Goal: Obtain resource: Obtain resource

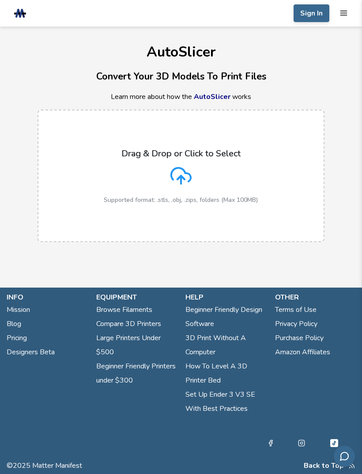
click at [182, 176] on polyline at bounding box center [181, 178] width 7 height 4
click at [0, 0] on input "Drag & Drop or Click to Select Supported format: .stls, .obj, .zips, folders (M…" at bounding box center [0, 0] width 0 height 0
click at [187, 174] on icon at bounding box center [181, 175] width 21 height 21
click at [0, 0] on input "Drag & Drop or Click to Select Supported format: .stls, .obj, .zips, folders (M…" at bounding box center [0, 0] width 0 height 0
click at [191, 173] on icon at bounding box center [181, 175] width 21 height 21
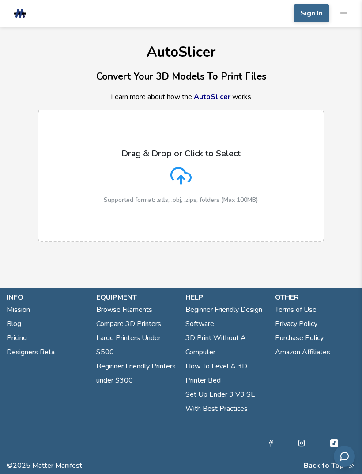
click at [0, 0] on input "Drag & Drop or Click to Select Supported format: .stls, .obj, .zips, folders (M…" at bounding box center [0, 0] width 0 height 0
click at [316, 14] on button "Sign In" at bounding box center [312, 13] width 36 height 18
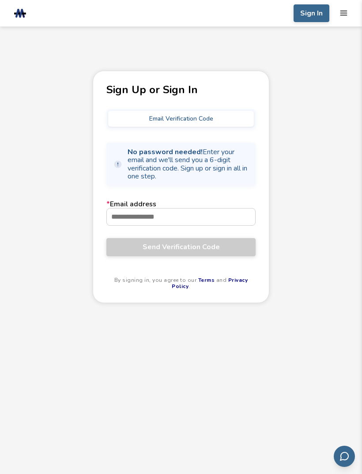
click at [171, 221] on input "* Email address" at bounding box center [181, 216] width 148 height 17
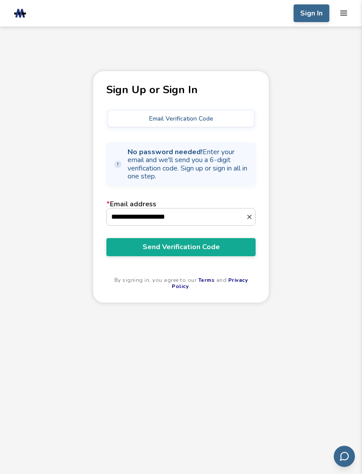
type input "**********"
click at [189, 243] on span "Send Verification Code" at bounding box center [181, 247] width 136 height 8
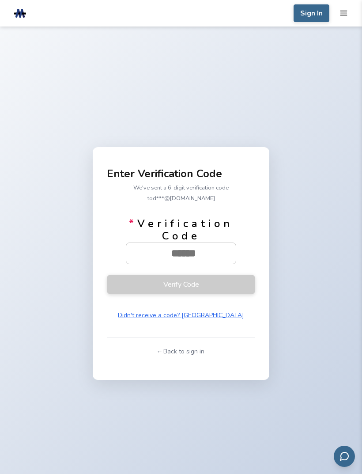
click at [173, 258] on input "* Verification Code" at bounding box center [183, 253] width 115 height 21
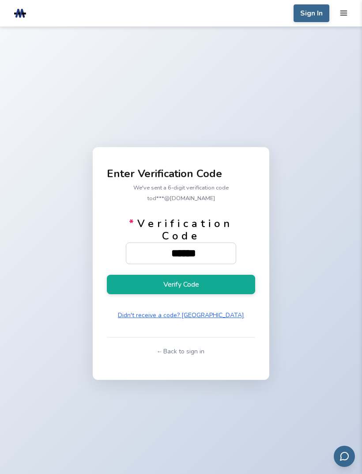
type input "******"
click at [224, 294] on button "Verify Code" at bounding box center [181, 284] width 148 height 19
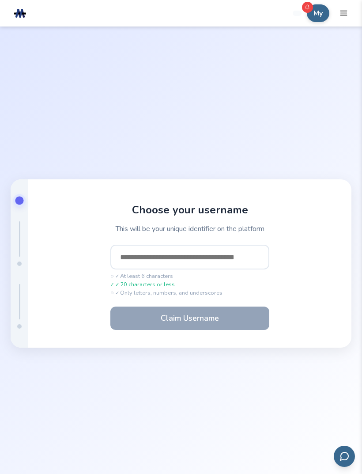
click at [244, 266] on input "text" at bounding box center [189, 257] width 159 height 25
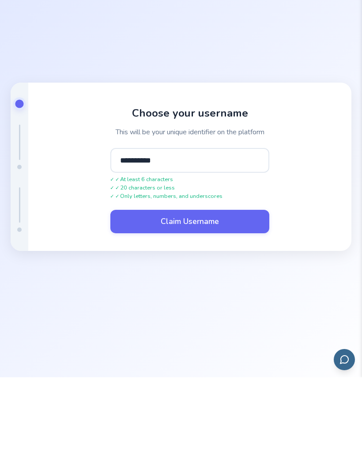
type input "**********"
click at [241, 307] on button "Claim Username" at bounding box center [189, 318] width 159 height 23
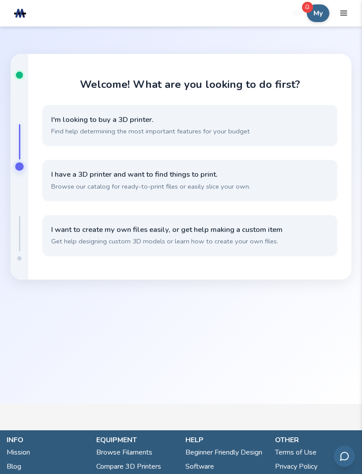
click at [147, 246] on span "Get help designing custom 3D models or learn how to create your own files." at bounding box center [189, 241] width 277 height 9
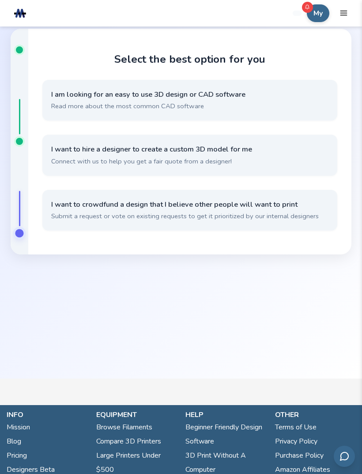
scroll to position [0, 0]
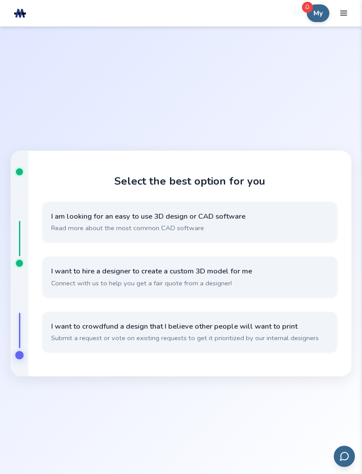
click at [347, 10] on icon "mobile navigation menu" at bounding box center [344, 13] width 8 height 8
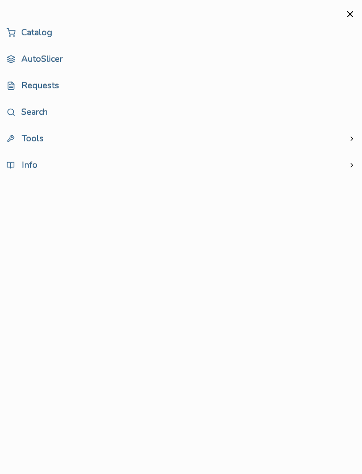
click at [51, 51] on link "AutoSlicer" at bounding box center [181, 59] width 349 height 18
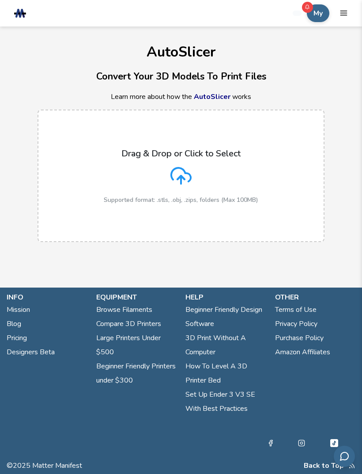
click at [192, 175] on div "Drag & Drop or Click to Select Supported format: .stls, .obj, .zips, folders (M…" at bounding box center [181, 175] width 155 height 55
click at [0, 0] on input "Drag & Drop or Click to Select Supported format: .stls, .obj, .zips, folders (M…" at bounding box center [0, 0] width 0 height 0
click at [345, 9] on icon "mobile navigation menu" at bounding box center [344, 13] width 8 height 8
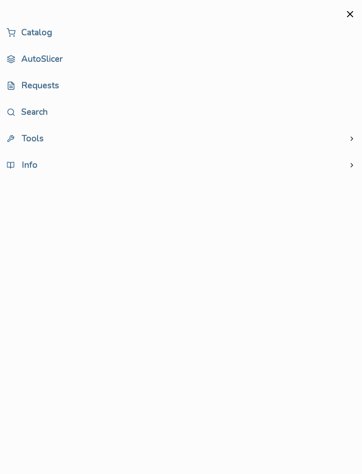
click at [36, 135] on span "Tools" at bounding box center [25, 139] width 37 height 8
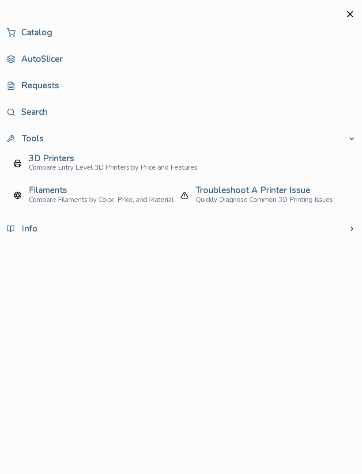
click at [45, 29] on link "Catalog" at bounding box center [181, 33] width 349 height 18
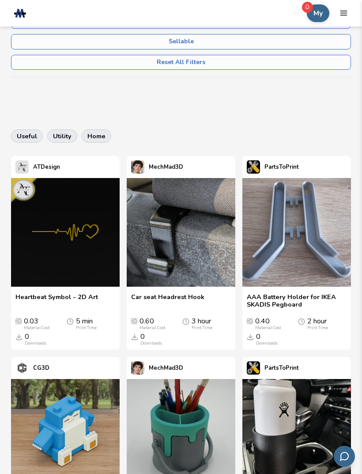
scroll to position [311, 0]
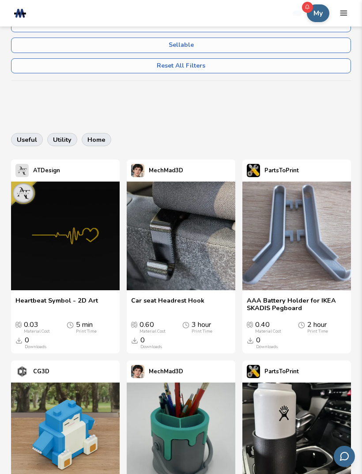
click at [211, 314] on div "0.60 Material Cost 3 hour Print Time 0 Downloads" at bounding box center [181, 331] width 100 height 35
click at [188, 316] on div "0.60 Material Cost 3 hour Print Time 0 Downloads" at bounding box center [181, 331] width 100 height 35
click at [197, 301] on span "Car seat Headrest Hook" at bounding box center [167, 304] width 73 height 15
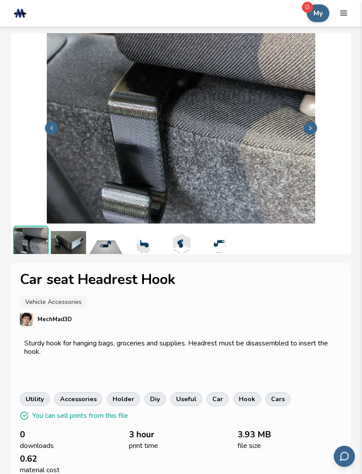
click at [114, 237] on img at bounding box center [105, 243] width 35 height 35
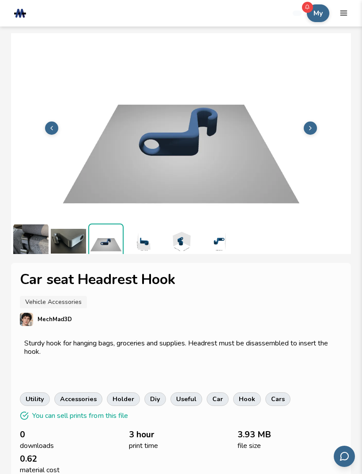
scroll to position [2, 0]
click at [148, 238] on img at bounding box center [143, 241] width 35 height 35
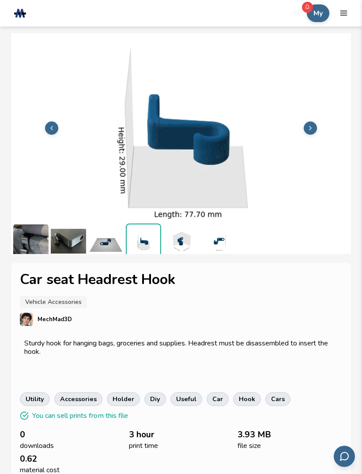
click at [344, 11] on line "mobile navigation menu" at bounding box center [344, 11] width 6 height 0
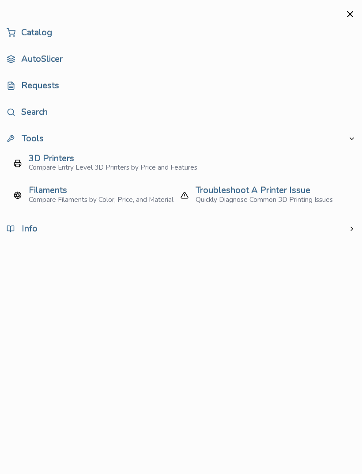
click at [163, 161] on div "3D Printers" at bounding box center [113, 159] width 169 height 8
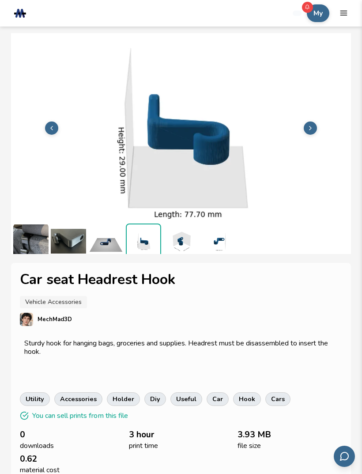
select select "**********"
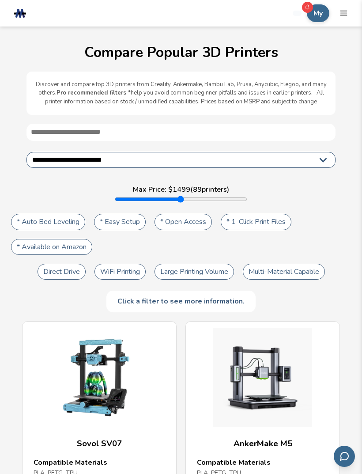
click at [275, 155] on select "**********" at bounding box center [181, 160] width 309 height 16
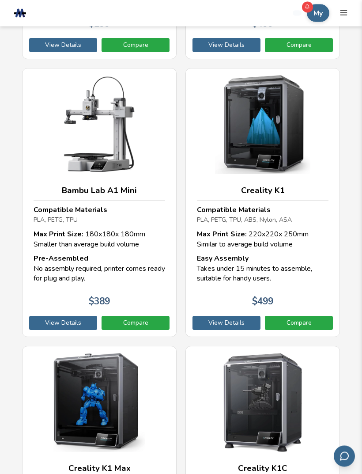
scroll to position [2199, 0]
click at [149, 316] on link "Compare" at bounding box center [136, 323] width 68 height 14
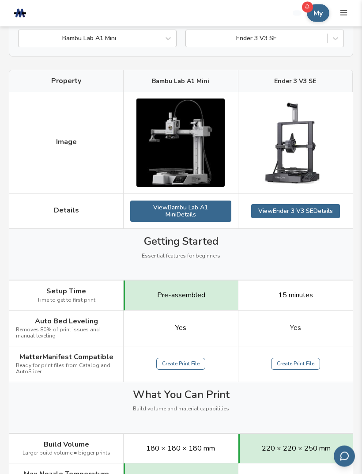
scroll to position [92, 0]
click at [315, 16] on button "My" at bounding box center [318, 13] width 23 height 18
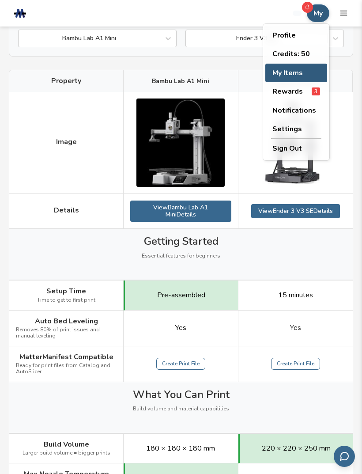
click at [297, 72] on button "My Items" at bounding box center [296, 73] width 62 height 19
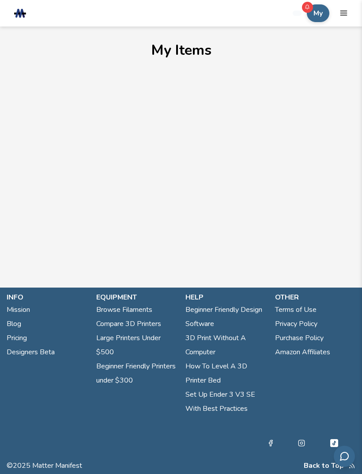
click at [210, 168] on main "My Items" at bounding box center [181, 130] width 362 height 261
click at [210, 167] on main "My Items" at bounding box center [181, 130] width 362 height 261
click at [226, 142] on main "My Items" at bounding box center [181, 130] width 362 height 261
click at [24, 14] on rect at bounding box center [20, 13] width 12 height 2
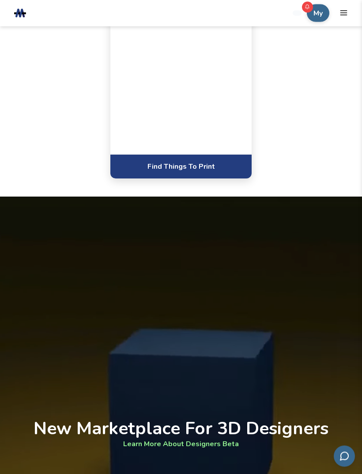
scroll to position [565, 0]
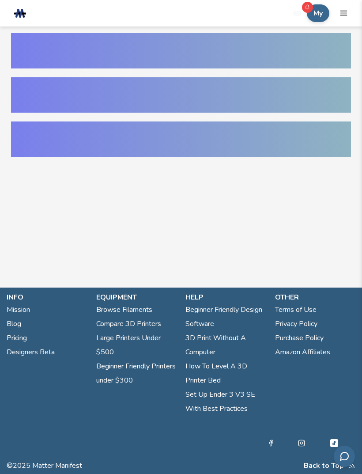
select select "**********"
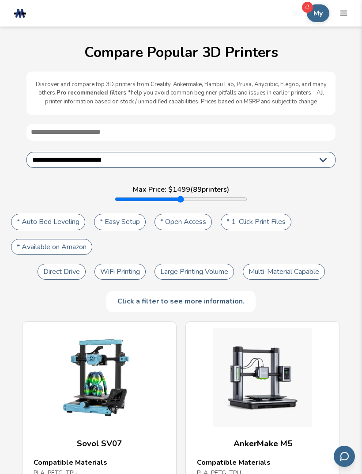
click at [186, 127] on input "text" at bounding box center [181, 132] width 309 height 17
type input "*"
type input "****"
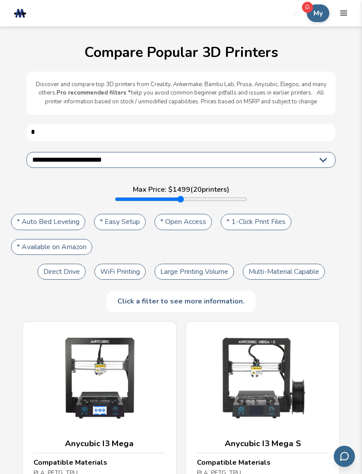
type input "**"
type input "****"
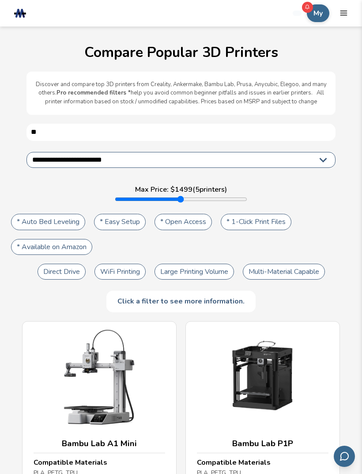
type input "***"
type input "****"
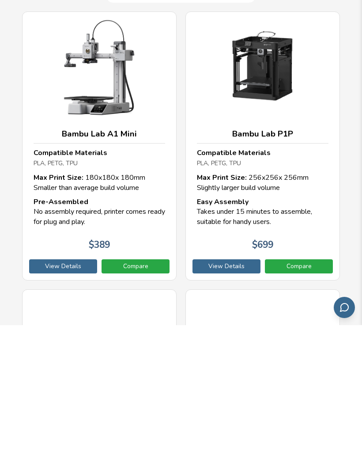
scroll to position [211, 0]
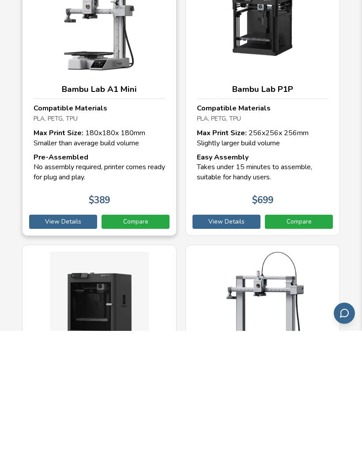
click at [144, 358] on link "Compare" at bounding box center [136, 365] width 68 height 14
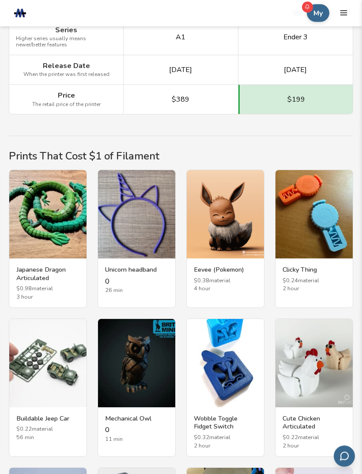
scroll to position [1450, 0]
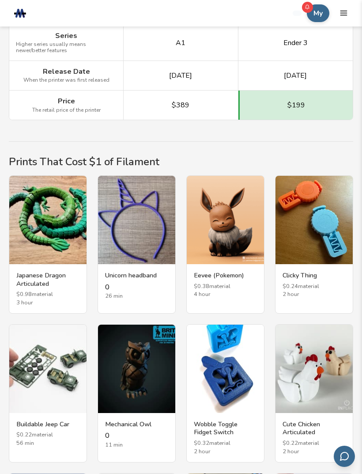
click at [74, 271] on h3 "Japanese Dragon Articulated" at bounding box center [47, 279] width 63 height 16
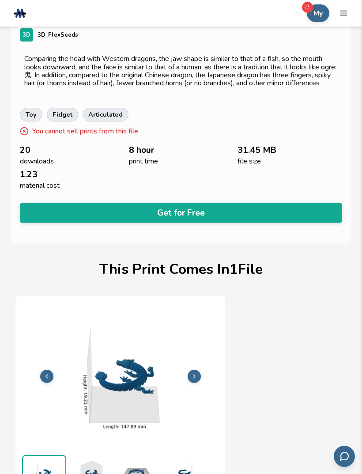
scroll to position [239, 0]
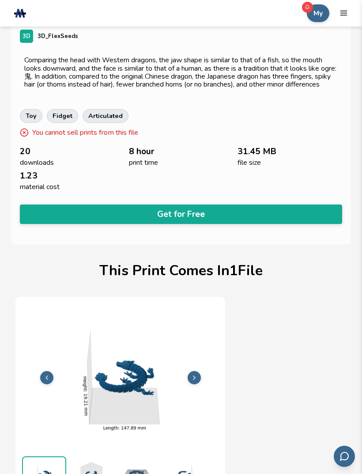
click at [220, 224] on button "Get for Free" at bounding box center [181, 214] width 322 height 19
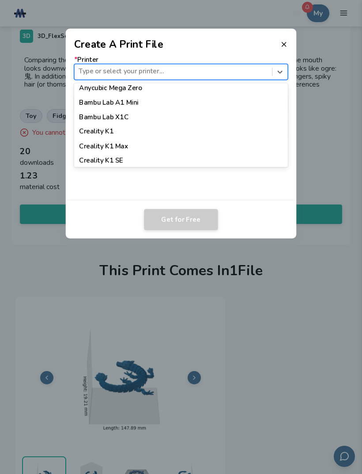
scroll to position [216, 0]
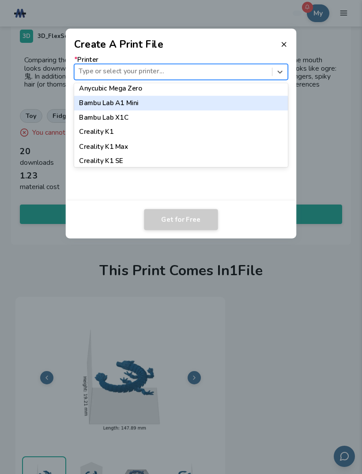
click at [153, 99] on div "Bambu Lab A1 Mini" at bounding box center [181, 103] width 214 height 15
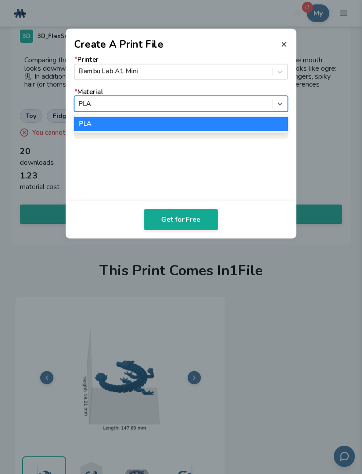
click at [258, 124] on div "PLA" at bounding box center [181, 124] width 214 height 15
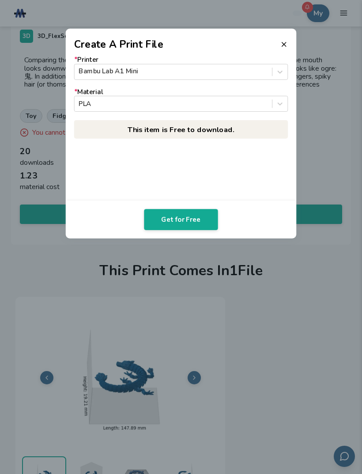
click at [201, 220] on button "Get for Free" at bounding box center [181, 219] width 74 height 21
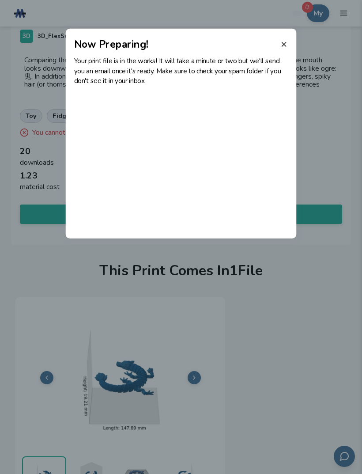
click at [284, 38] on header "Now Preparing!" at bounding box center [181, 40] width 231 height 23
click at [284, 44] on line at bounding box center [284, 44] width 4 height 4
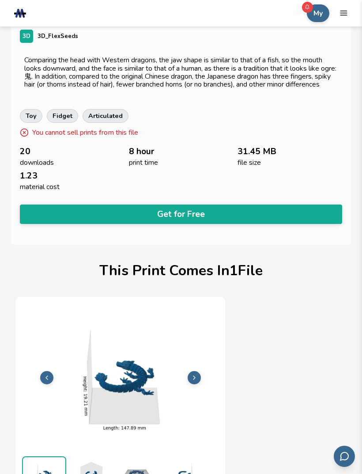
click at [322, 10] on button "My" at bounding box center [318, 13] width 23 height 18
click at [350, 8] on header ".cls-1, .cls-2, .cls-3 { stroke-width: 0px; } .cls-2 { fill: #1d1e56; } .cls-3 …" at bounding box center [181, 13] width 362 height 27
click at [346, 14] on icon "mobile navigation menu" at bounding box center [344, 13] width 8 height 8
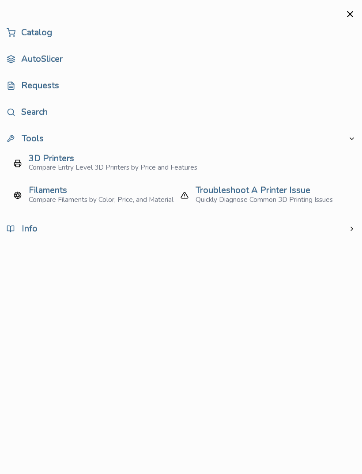
click at [51, 88] on link "Requests" at bounding box center [181, 86] width 349 height 18
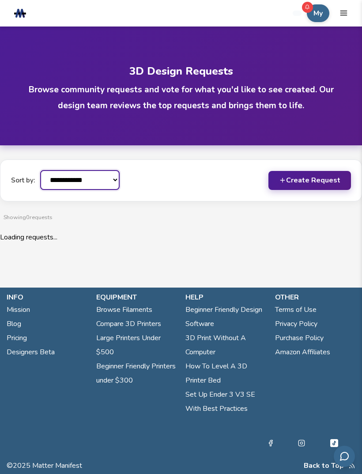
click at [110, 180] on select "**********" at bounding box center [80, 180] width 80 height 20
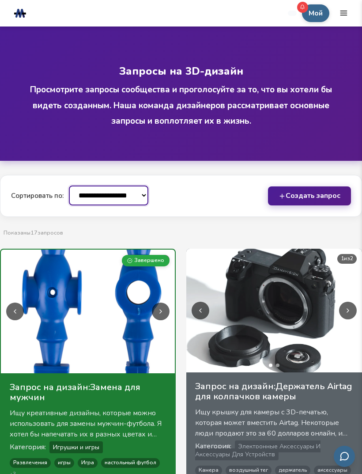
click at [348, 15] on icon "мобильное навигационное меню" at bounding box center [344, 13] width 8 height 8
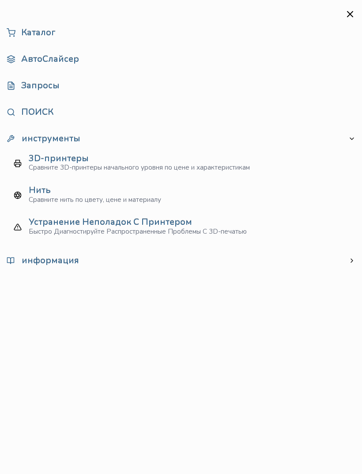
click at [70, 57] on link "АвтоСлайсер" at bounding box center [181, 59] width 349 height 18
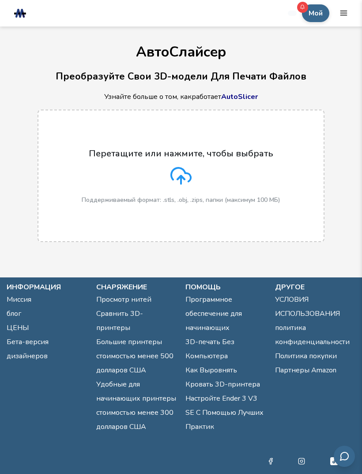
click at [182, 176] on polyline at bounding box center [181, 178] width 7 height 4
click at [0, 0] on input "Перетащите или нажмите, чтобы выбрать Поддерживаемый формат: .stls, .obj, .zips…" at bounding box center [0, 0] width 0 height 0
click at [181, 172] on icon at bounding box center [181, 175] width 21 height 21
click at [0, 0] on input "Перетащите или нажмите, чтобы выбрать Поддерживаемый формат: .stls, .obj, .zips…" at bounding box center [0, 0] width 0 height 0
click at [346, 15] on icon "мобильное навигационное меню" at bounding box center [344, 13] width 8 height 8
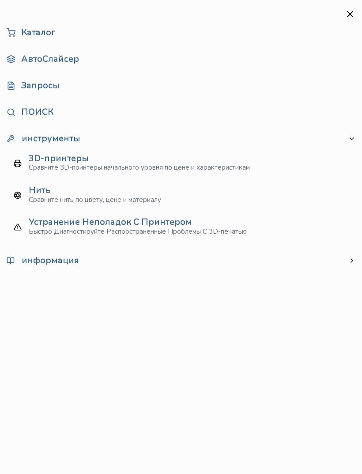
click at [68, 35] on link "Каталог" at bounding box center [181, 33] width 349 height 18
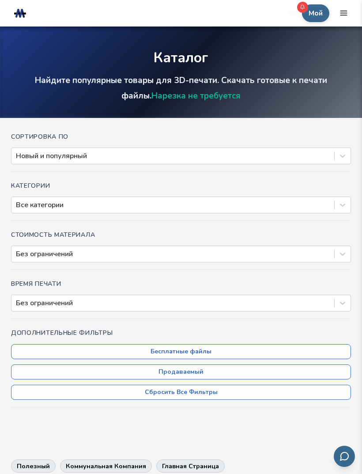
click at [347, 9] on icon "мобильное навигационное меню" at bounding box center [344, 13] width 8 height 8
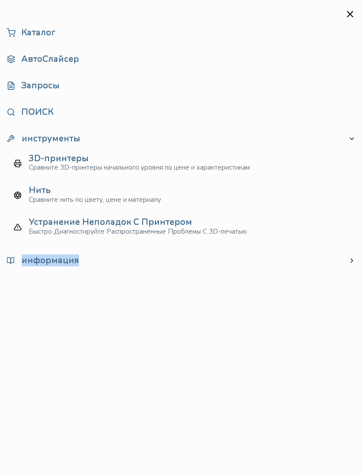
click at [168, 388] on aside "Каталог АвтоСлайсер Запросы ПОИСК инструменты 3D-принтеры Сравните 3D-принтеры …" at bounding box center [181, 237] width 362 height 474
click at [171, 379] on aside "Каталог АвтоСлайсер Запросы ПОИСК инструменты 3D-принтеры Сравните 3D-принтеры …" at bounding box center [181, 237] width 362 height 474
click at [79, 56] on link "АвтоСлайсер" at bounding box center [181, 59] width 349 height 18
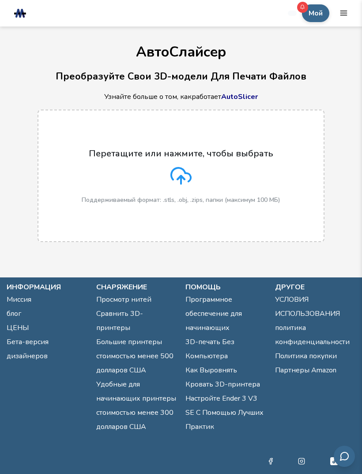
click at [223, 342] on link "3D-печать Без Компьютера" at bounding box center [226, 349] width 81 height 28
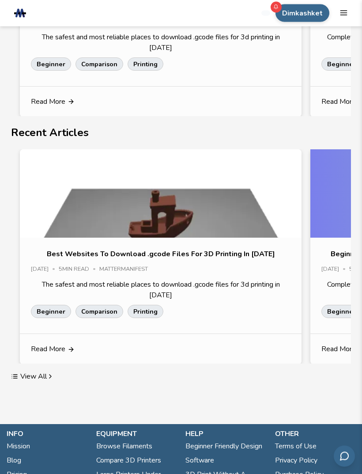
scroll to position [1338, 0]
